Goal: Task Accomplishment & Management: Complete application form

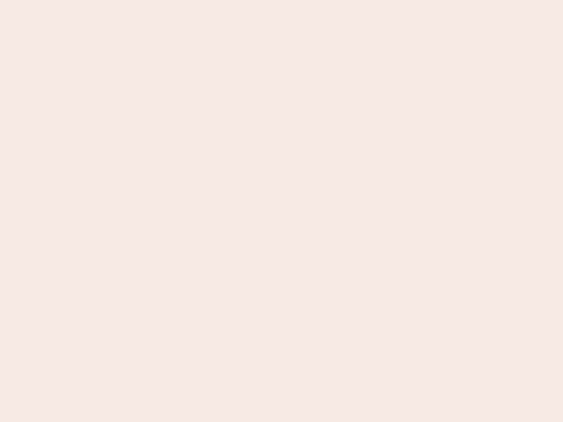
click at [281, 211] on nb-app "Almost there Thank you for registering for Newbook. Your account is under revie…" at bounding box center [281, 211] width 563 height 422
click at [281, 0] on nb-app "Almost there Thank you for registering for Newbook. Your account is under revie…" at bounding box center [281, 211] width 563 height 422
click at [301, 0] on nb-app "Almost there Thank you for registering for Newbook. Your account is under revie…" at bounding box center [281, 211] width 563 height 422
click at [281, 211] on nb-app "Almost there Thank you for registering for Newbook. Your account is under revie…" at bounding box center [281, 211] width 563 height 422
click at [281, 0] on nb-app "Almost there Thank you for registering for Newbook. Your account is under revie…" at bounding box center [281, 211] width 563 height 422
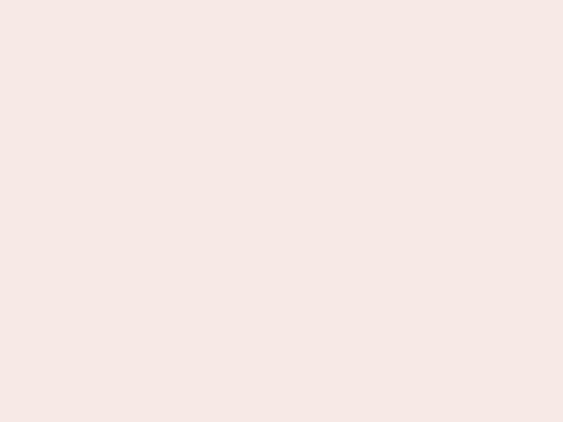
click at [197, 0] on nb-app "Almost there Thank you for registering for Newbook. Your account is under revie…" at bounding box center [281, 211] width 563 height 422
click at [281, 211] on nb-app "Almost there Thank you for registering for Newbook. Your account is under revie…" at bounding box center [281, 211] width 563 height 422
click at [281, 0] on nb-app "Almost there Thank you for registering for Newbook. Your account is under revie…" at bounding box center [281, 211] width 563 height 422
click at [197, 0] on nb-app "Almost there Thank you for registering for Newbook. Your account is under revie…" at bounding box center [281, 211] width 563 height 422
click at [281, 211] on nb-app "Almost there Thank you for registering for Newbook. Your account is under revie…" at bounding box center [281, 211] width 563 height 422
